Goal: Information Seeking & Learning: Learn about a topic

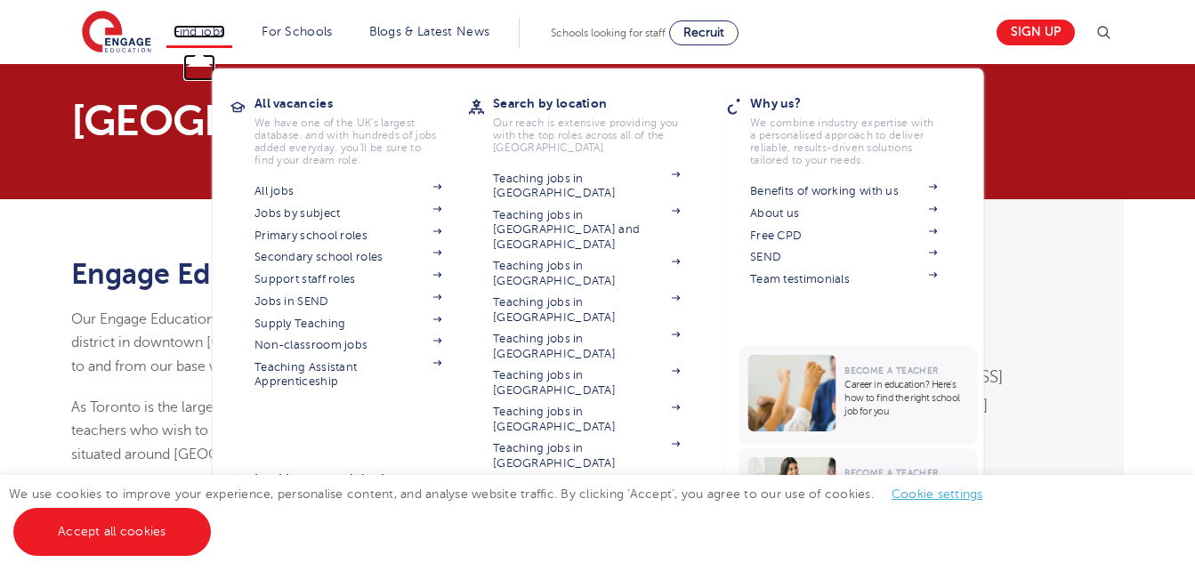
click at [197, 37] on link "Find jobs" at bounding box center [200, 31] width 53 height 13
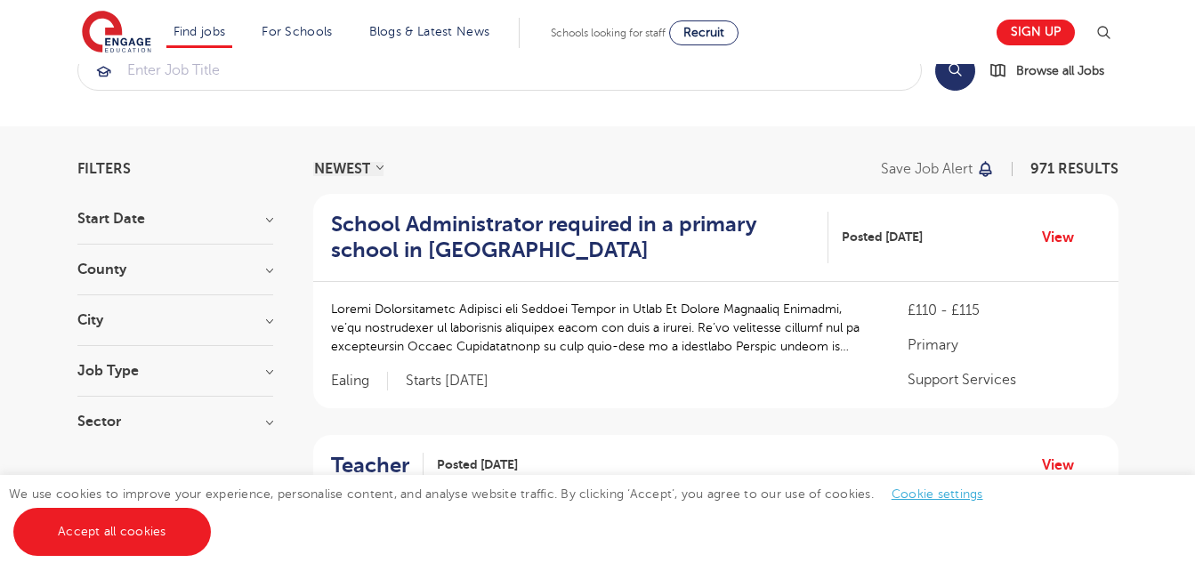
scroll to position [34, 0]
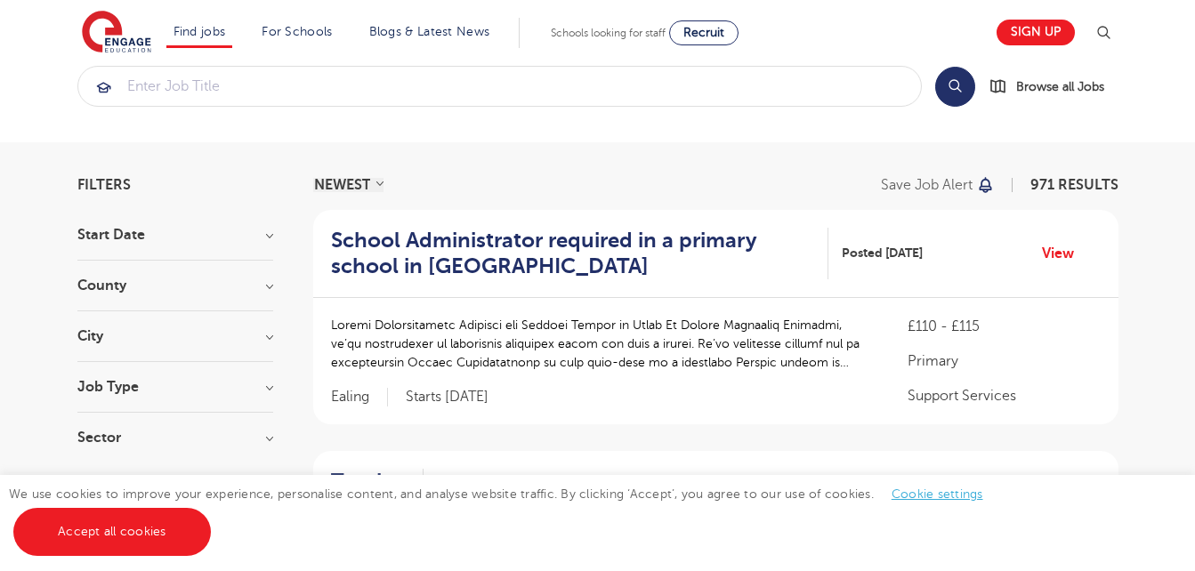
click at [263, 283] on h3 "County" at bounding box center [175, 286] width 196 height 14
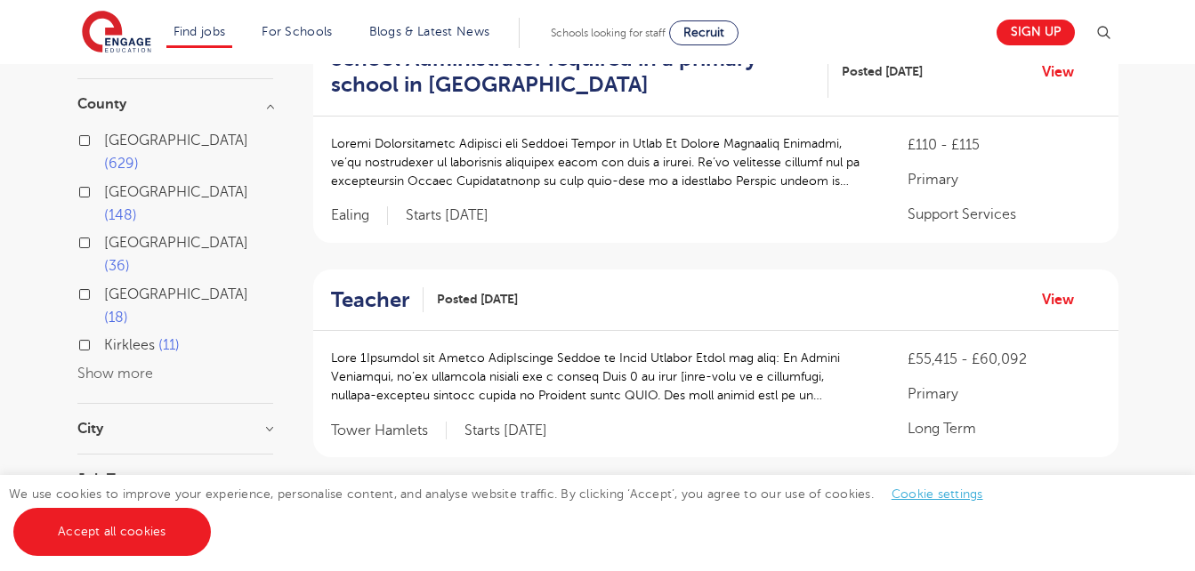
scroll to position [217, 0]
click at [264, 420] on h3 "City" at bounding box center [175, 427] width 196 height 14
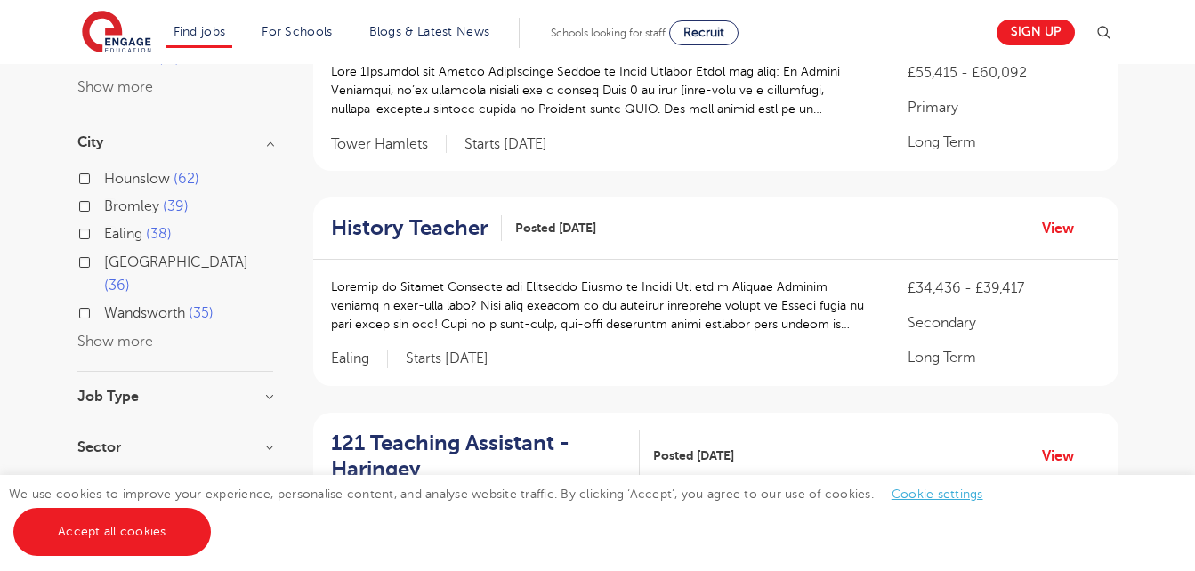
scroll to position [505, 0]
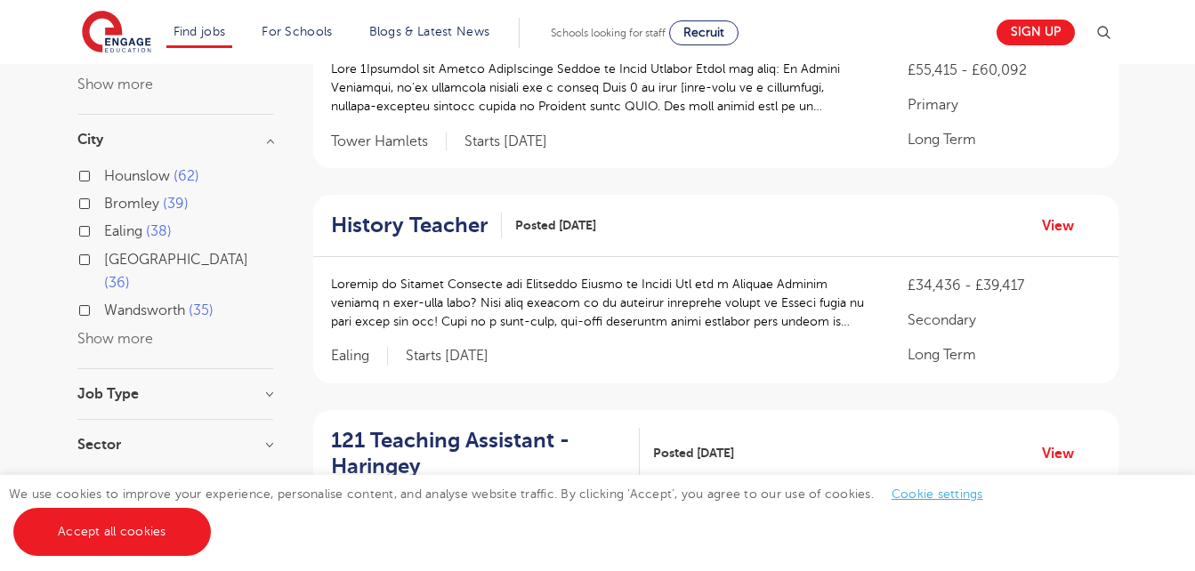
click at [263, 387] on h3 "Job Type" at bounding box center [175, 394] width 196 height 14
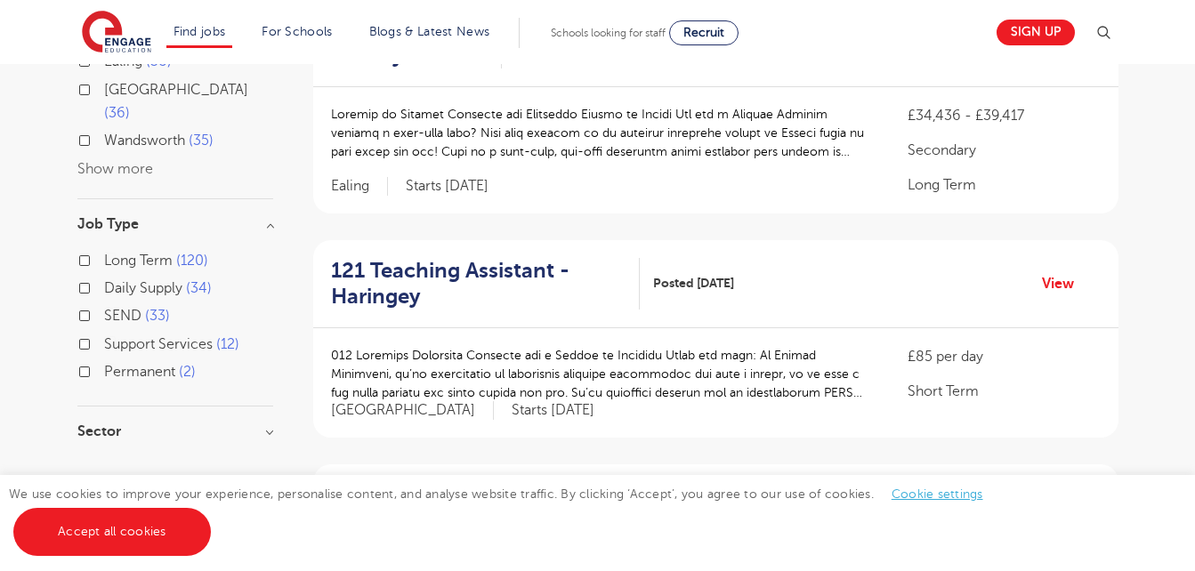
scroll to position [676, 0]
click at [272, 424] on h3 "Sector" at bounding box center [175, 431] width 196 height 14
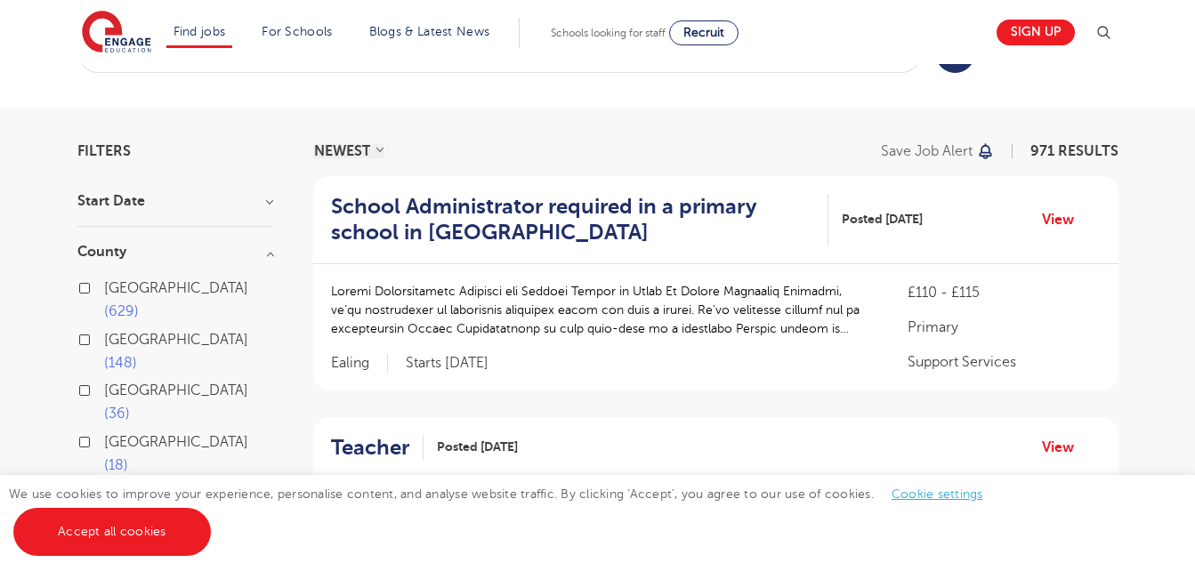
scroll to position [0, 0]
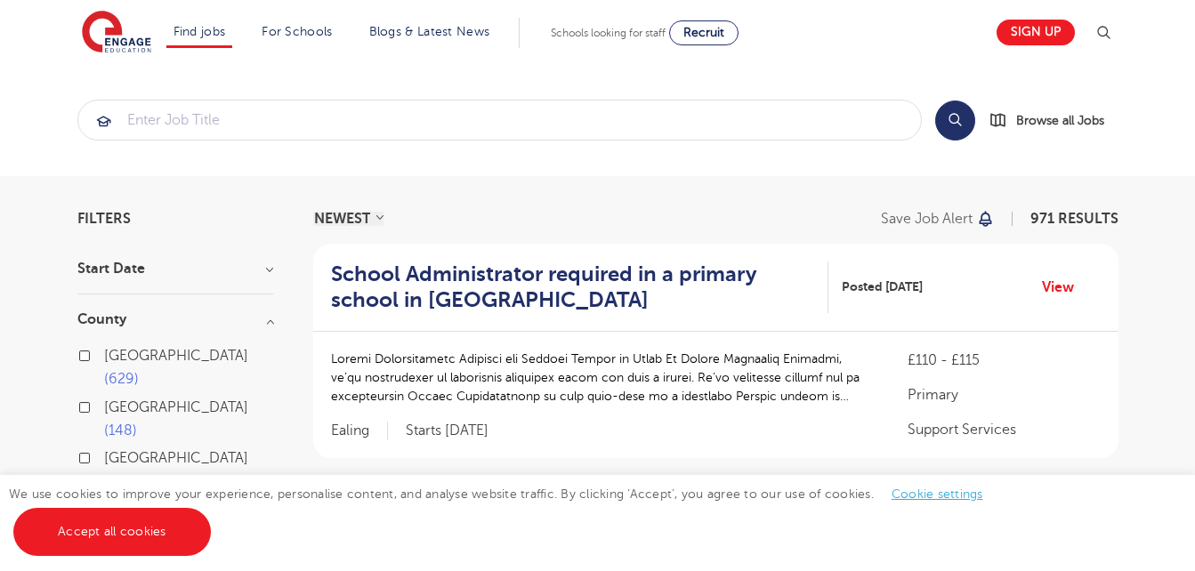
click at [268, 271] on h3 "Start Date" at bounding box center [175, 269] width 196 height 14
